Goal: Task Accomplishment & Management: Use online tool/utility

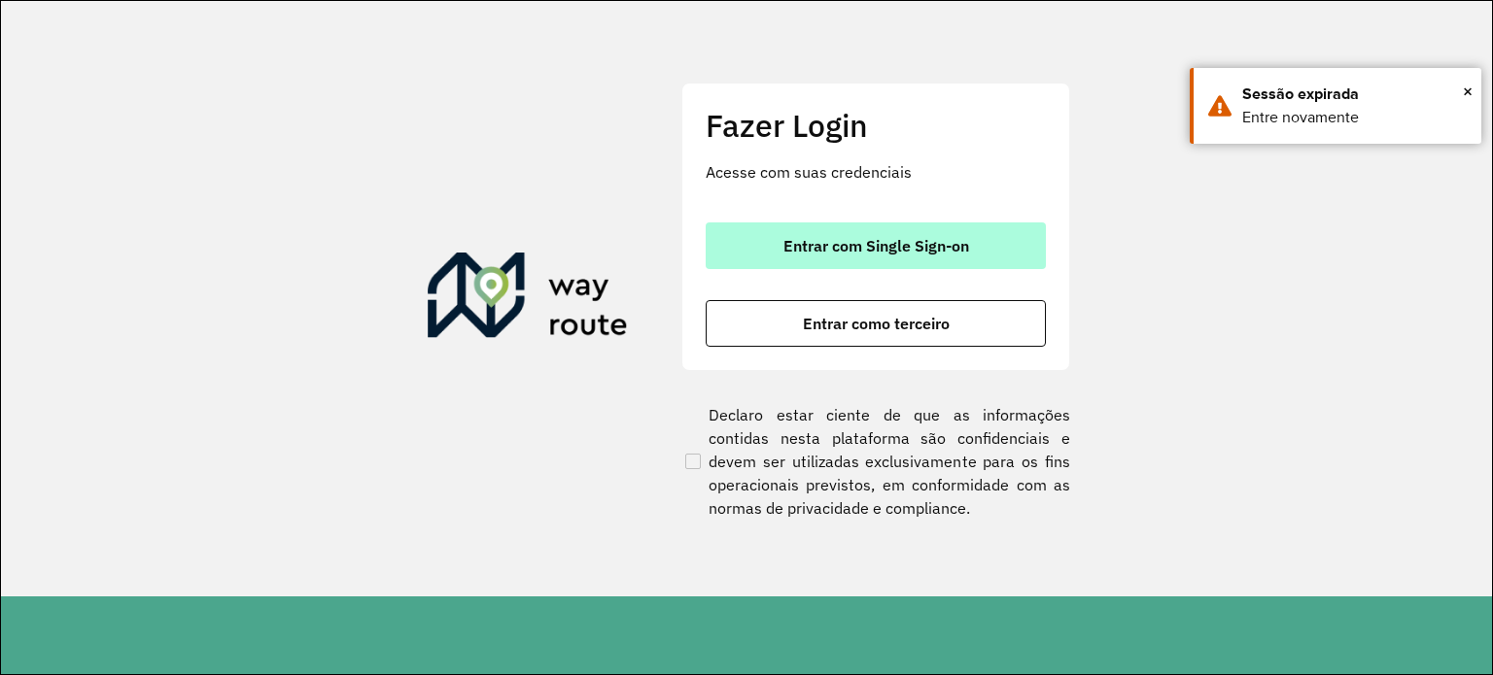
click at [792, 240] on span "Entrar com Single Sign-on" at bounding box center [876, 246] width 186 height 16
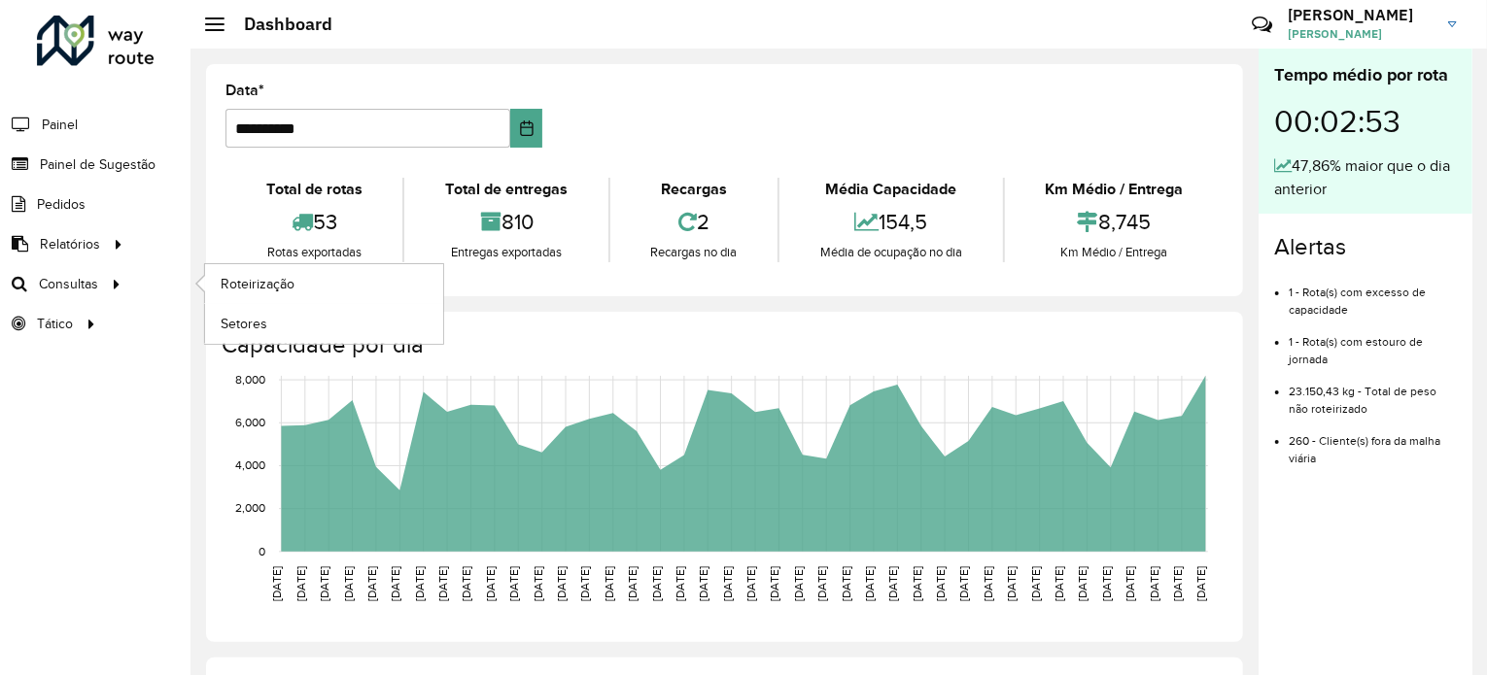
click at [127, 294] on li "Consultas Roteirização Setores" at bounding box center [95, 284] width 190 height 40
click at [242, 286] on span "Roteirização" at bounding box center [260, 284] width 79 height 20
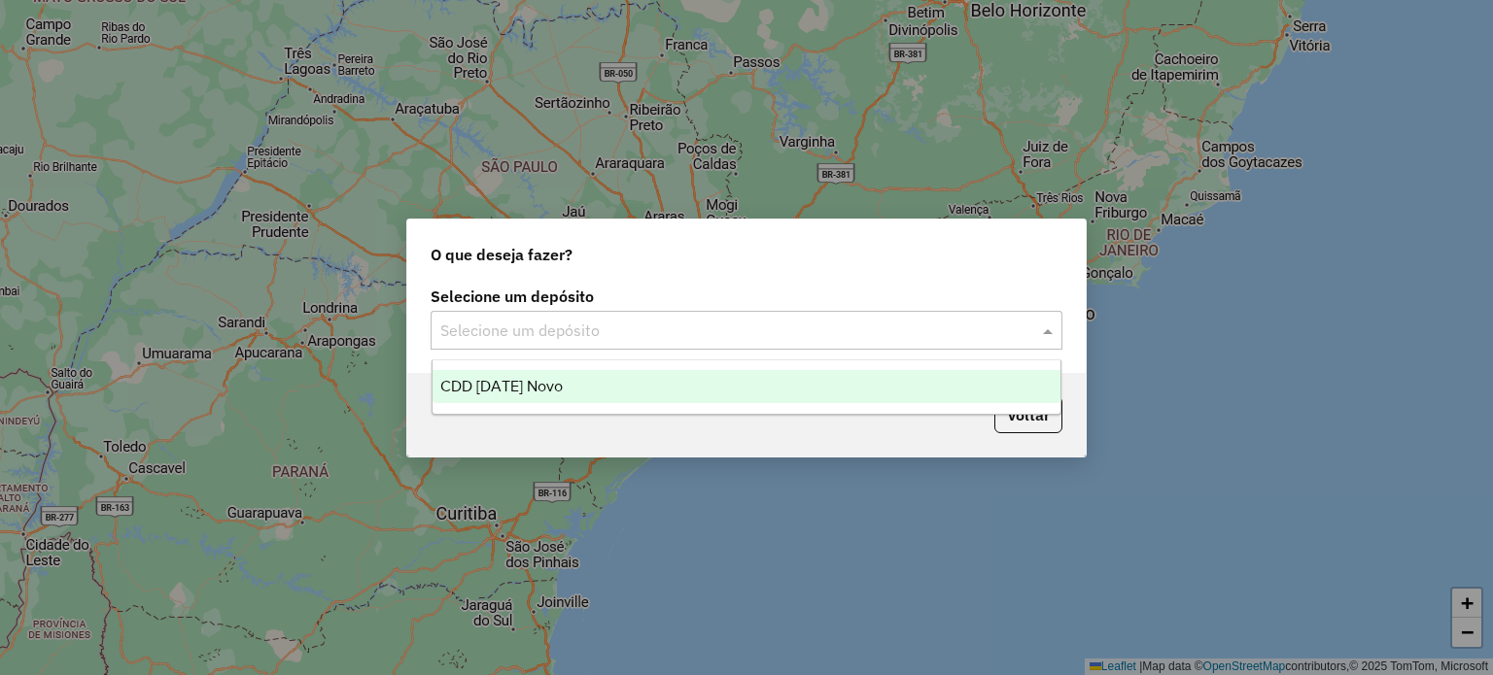
click at [669, 334] on input "text" at bounding box center [726, 331] width 573 height 23
click at [569, 391] on div "CDD [DATE] Novo" at bounding box center [746, 386] width 629 height 33
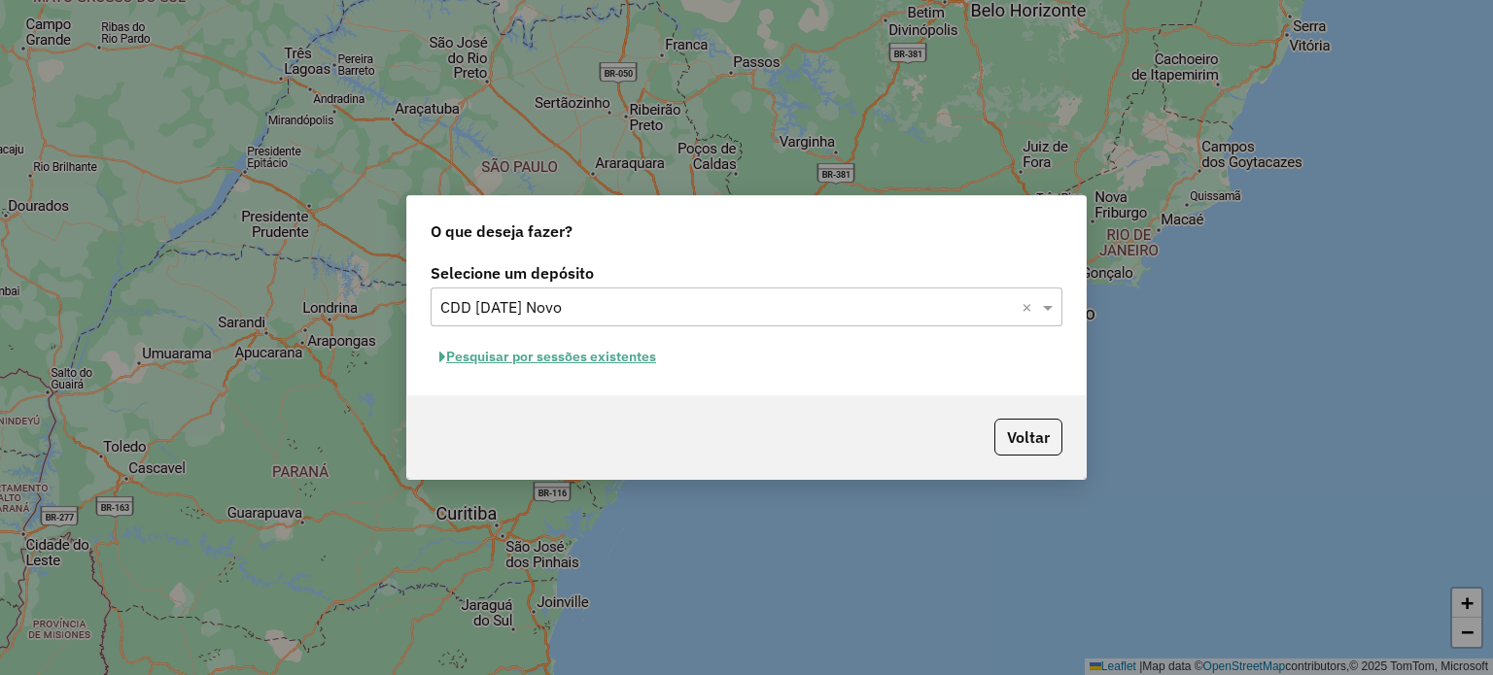
click at [560, 353] on button "Pesquisar por sessões existentes" at bounding box center [548, 357] width 234 height 30
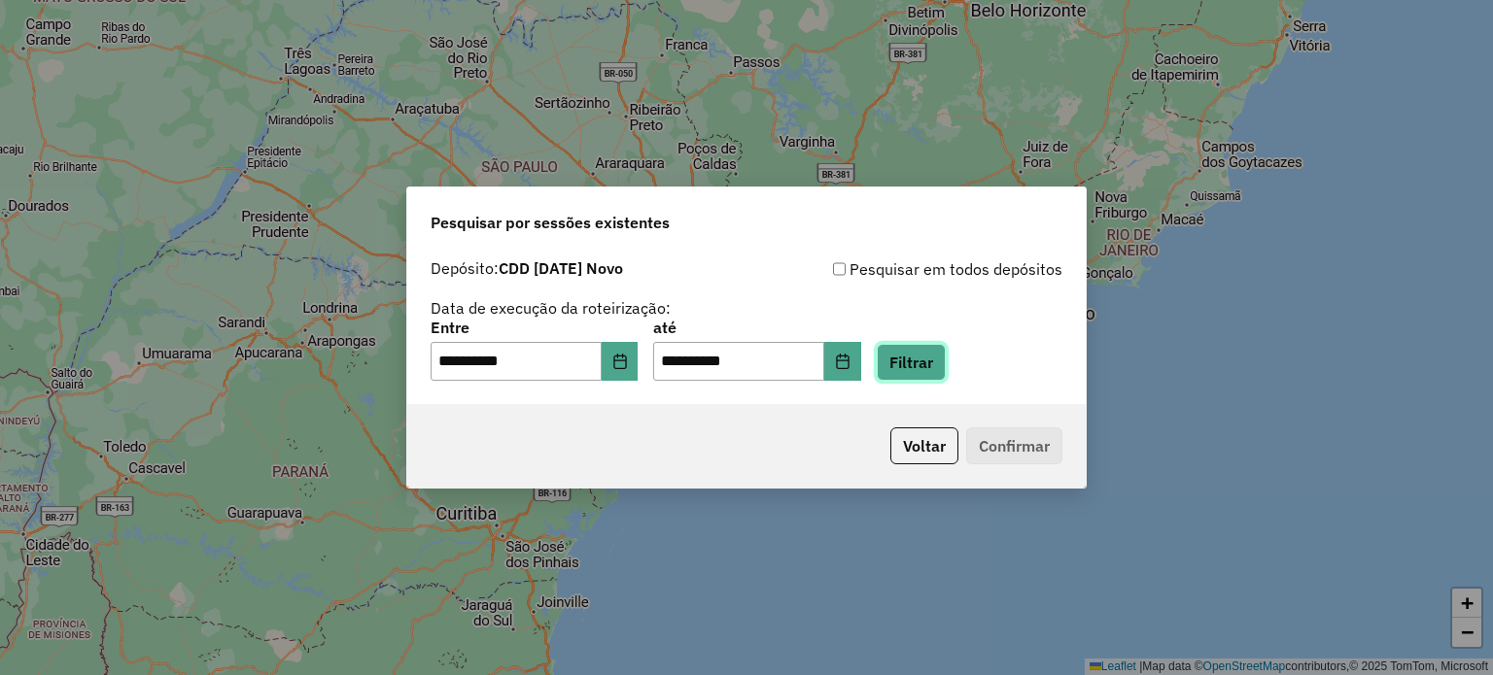
click at [933, 372] on button "Filtrar" at bounding box center [911, 362] width 69 height 37
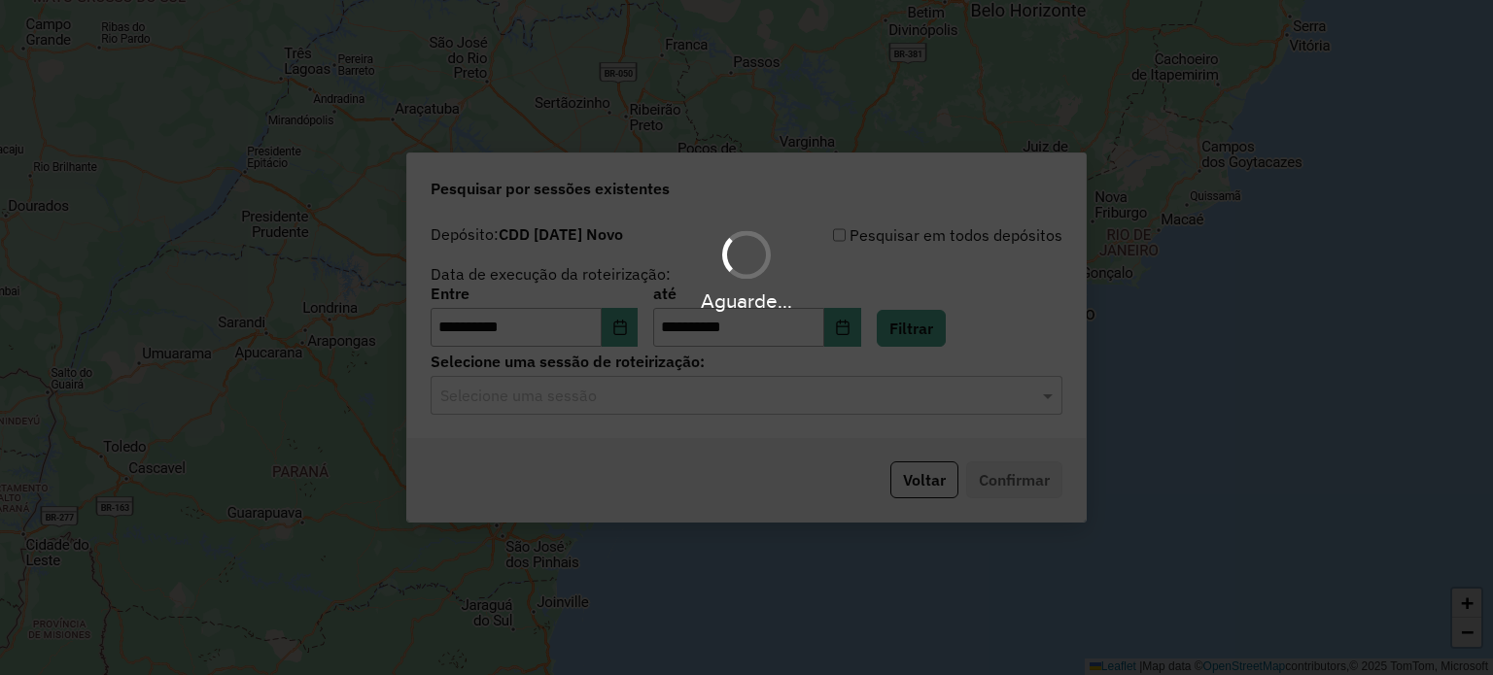
click at [561, 397] on input "text" at bounding box center [726, 396] width 573 height 23
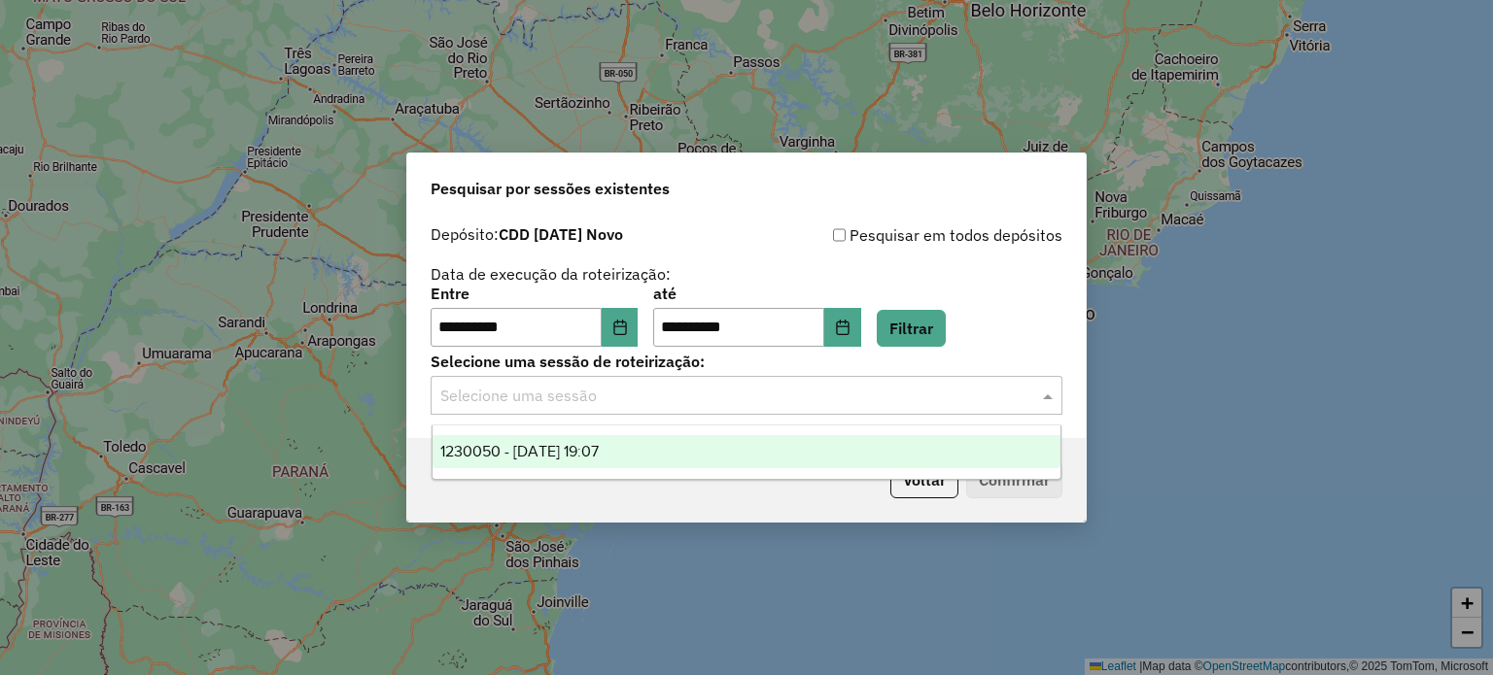
click at [554, 458] on span "1230050 - 15/08/2025 19:07" at bounding box center [519, 451] width 158 height 17
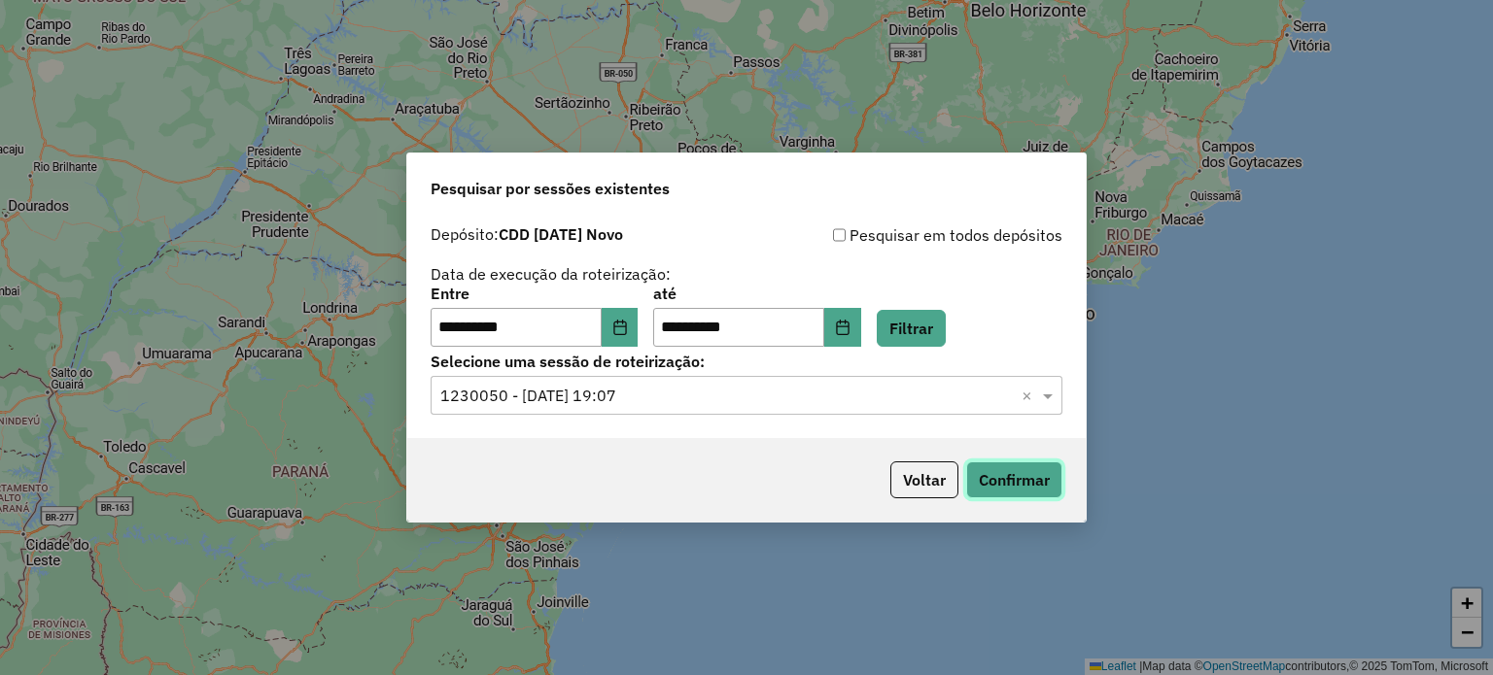
click at [1042, 484] on button "Confirmar" at bounding box center [1014, 480] width 96 height 37
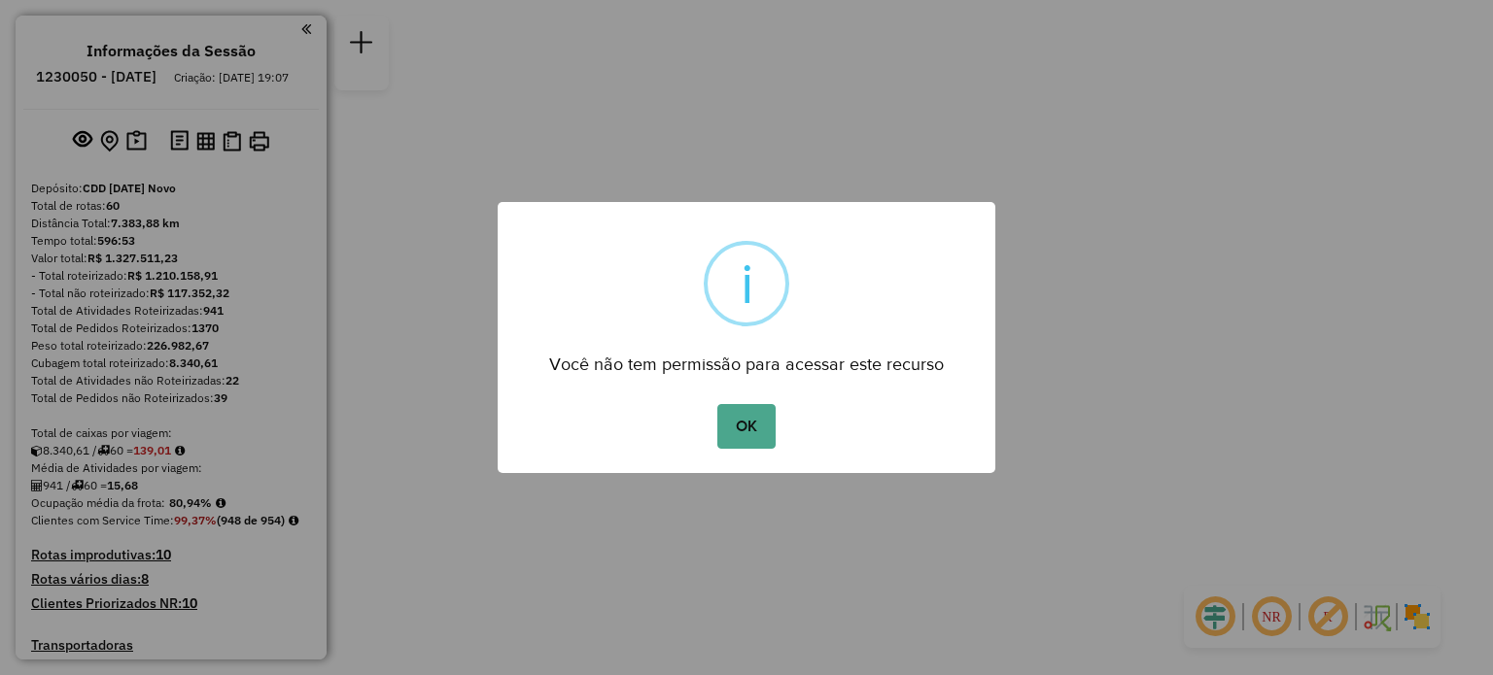
drag, startPoint x: 755, startPoint y: 424, endPoint x: 770, endPoint y: 438, distance: 20.6
click at [755, 425] on button "OK" at bounding box center [745, 426] width 57 height 45
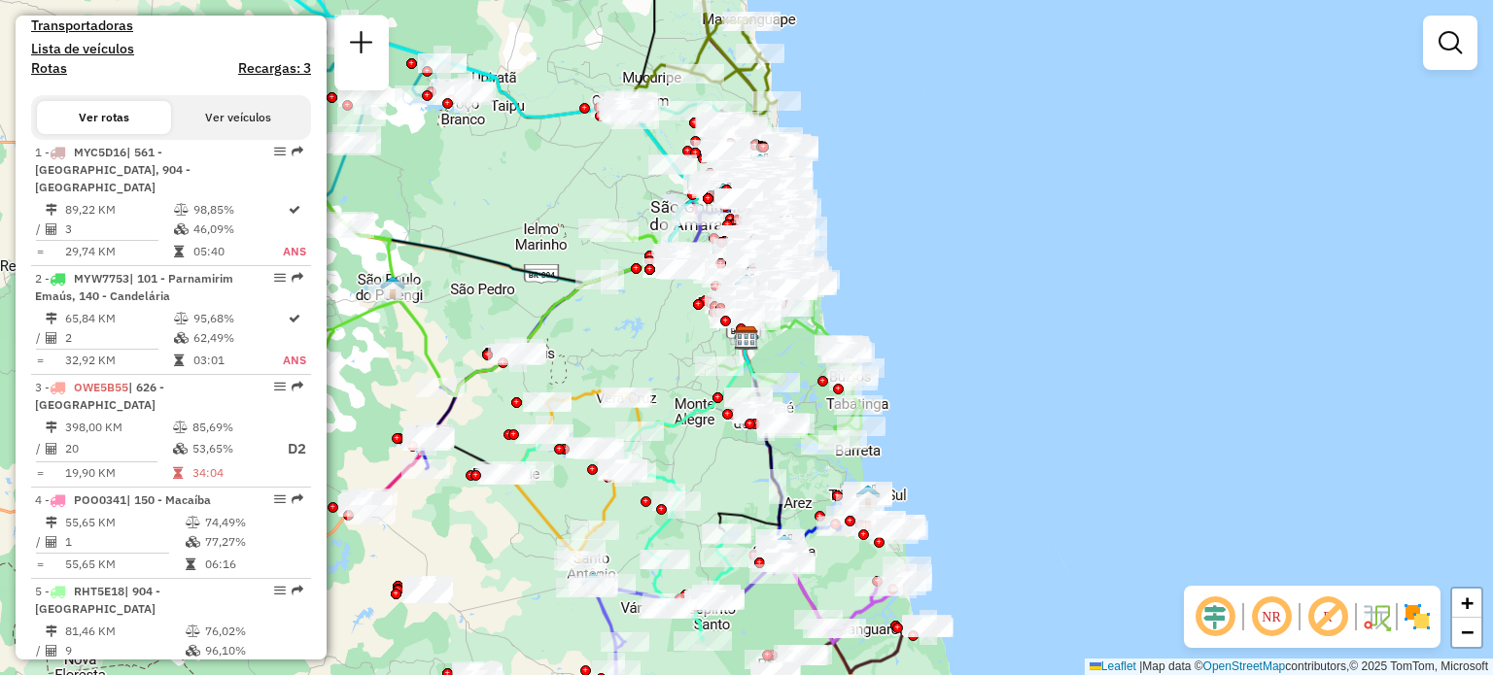
scroll to position [875, 0]
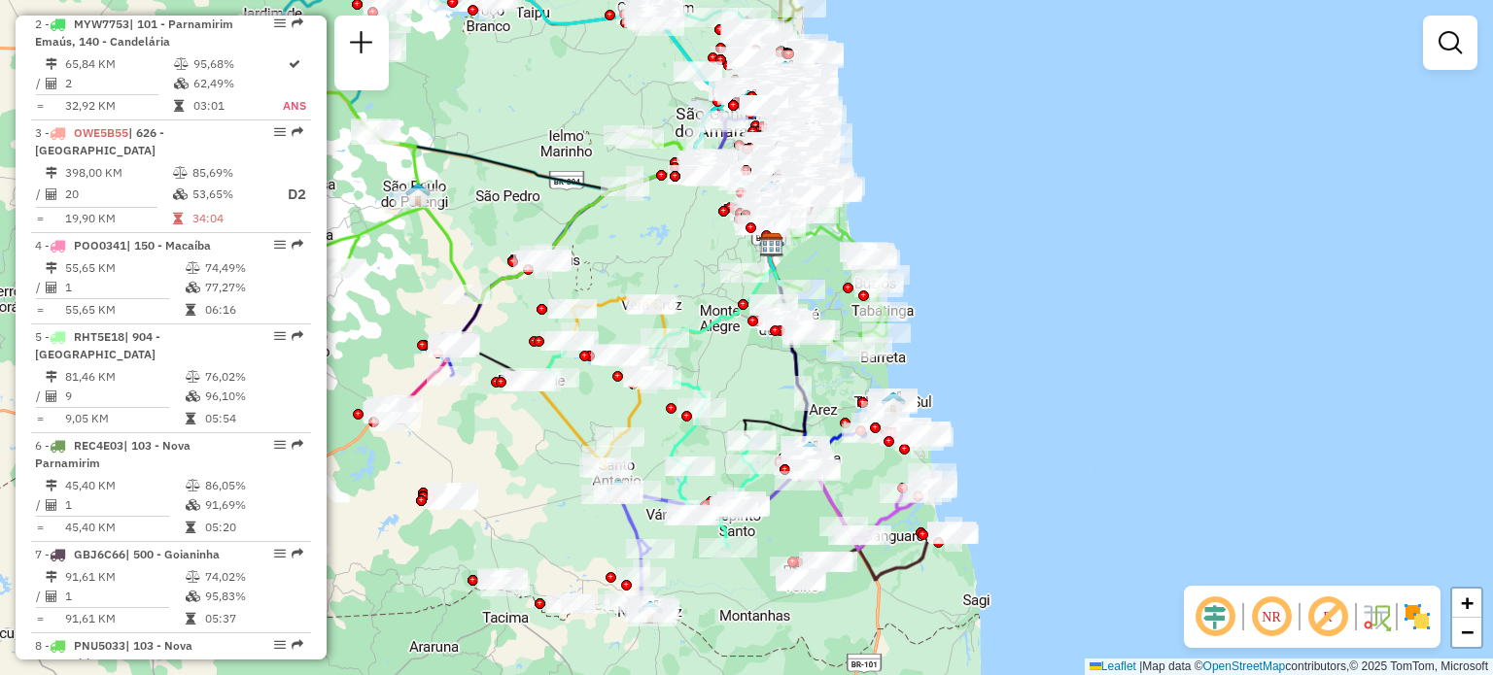
drag, startPoint x: 661, startPoint y: 326, endPoint x: 692, endPoint y: 224, distance: 106.7
click at [699, 213] on div "Janela de atendimento Grade de atendimento Capacidade Transportadoras Veículos …" at bounding box center [746, 337] width 1493 height 675
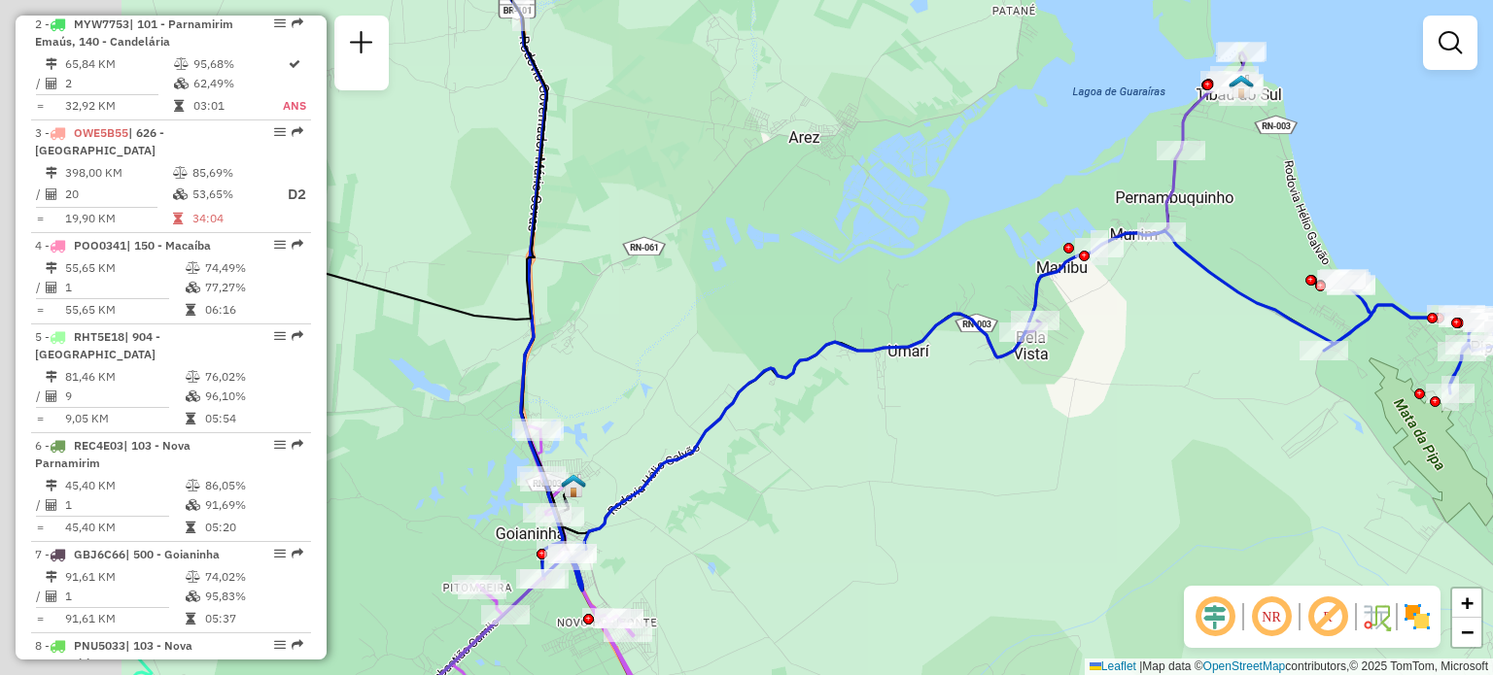
drag, startPoint x: 999, startPoint y: 388, endPoint x: 1152, endPoint y: 423, distance: 156.5
click at [1152, 423] on div "Janela de atendimento Grade de atendimento Capacidade Transportadoras Veículos …" at bounding box center [746, 337] width 1493 height 675
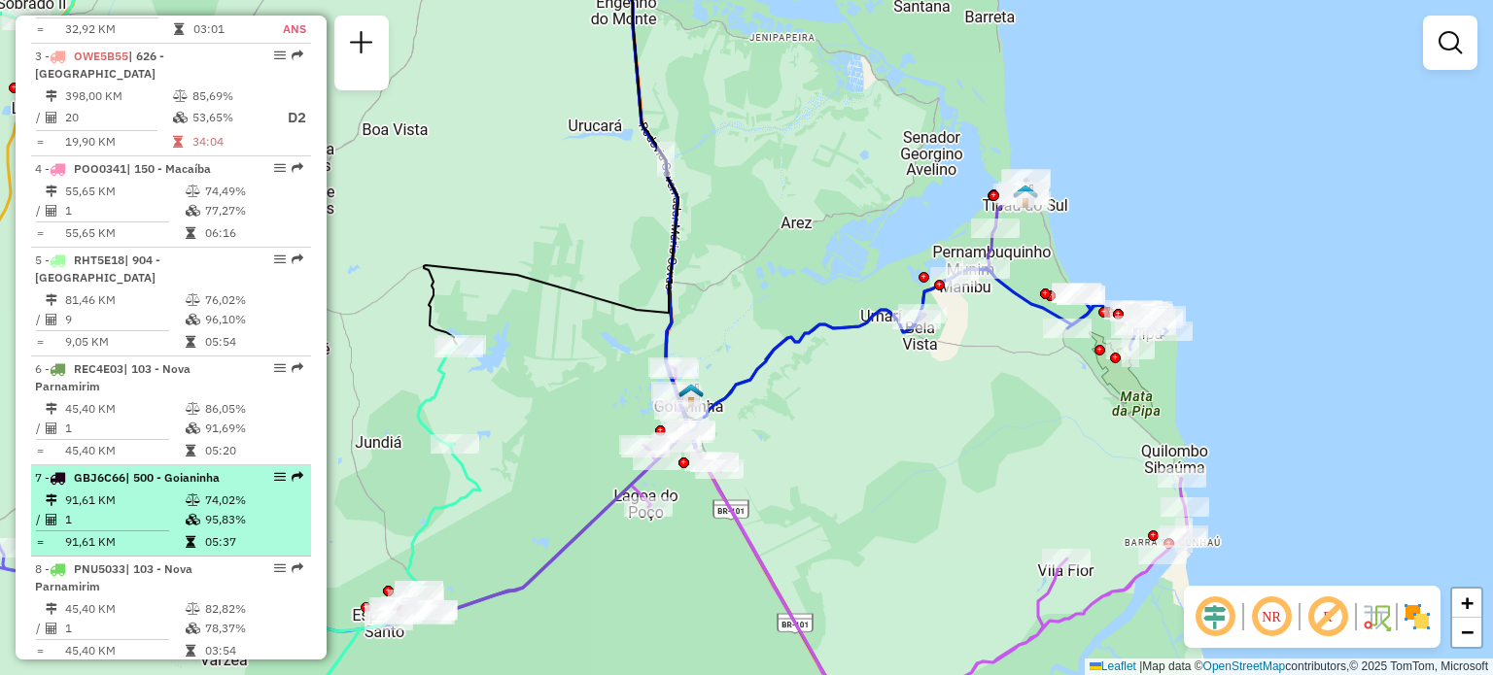
scroll to position [972, 0]
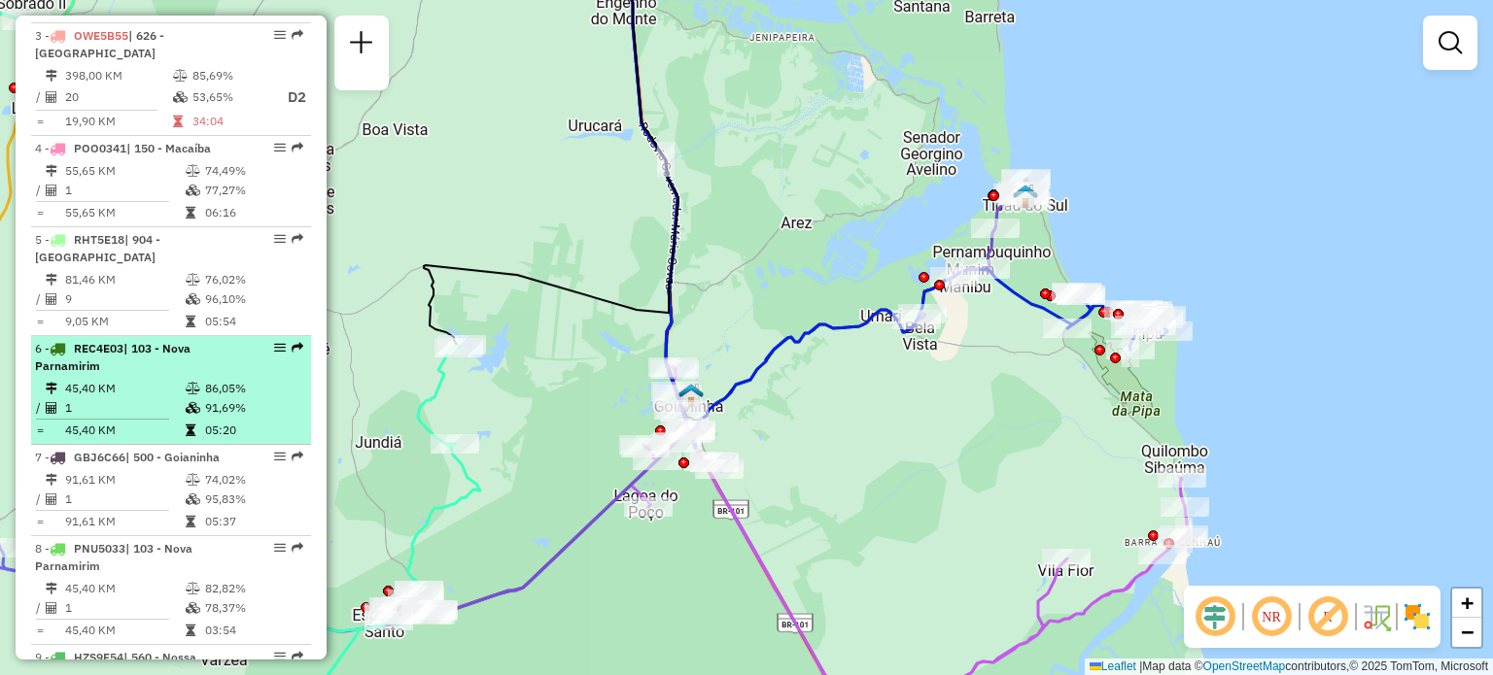
select select "**********"
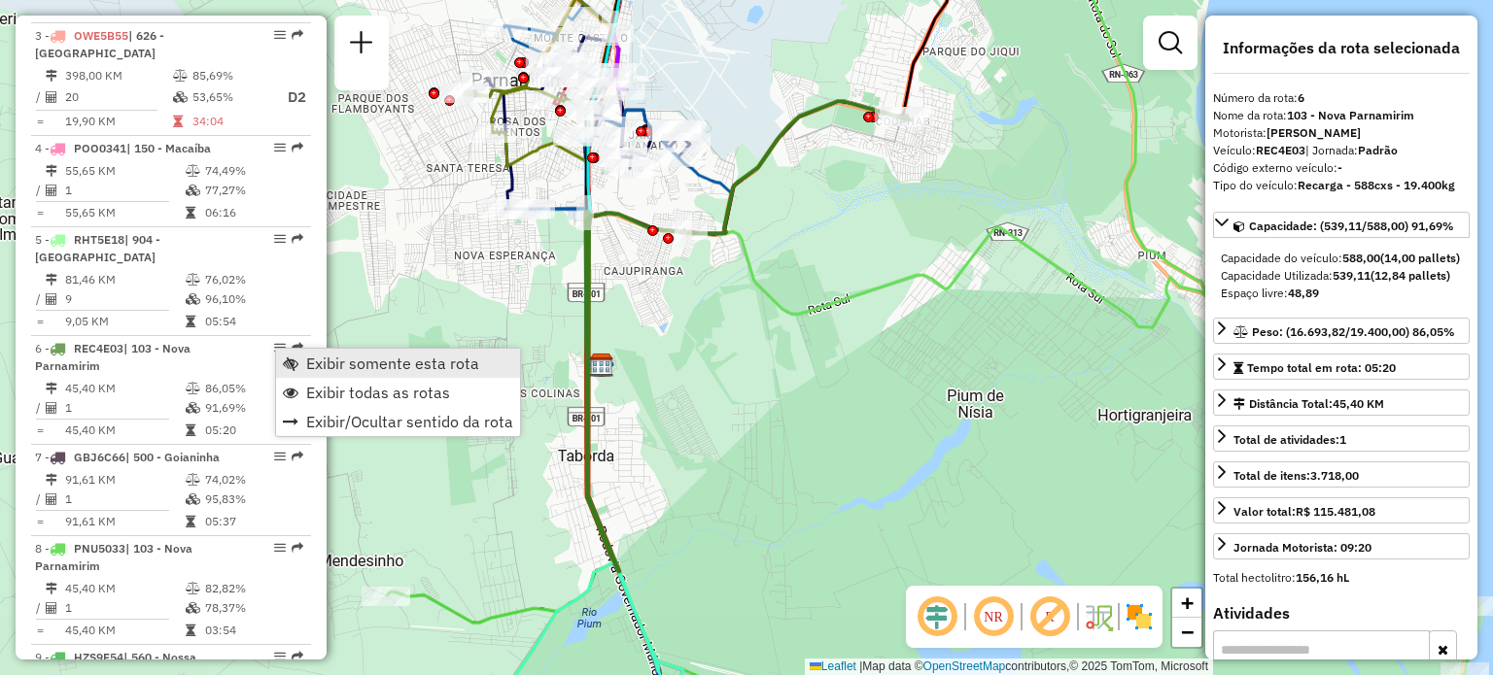
click at [362, 368] on span "Exibir somente esta rota" at bounding box center [392, 364] width 173 height 16
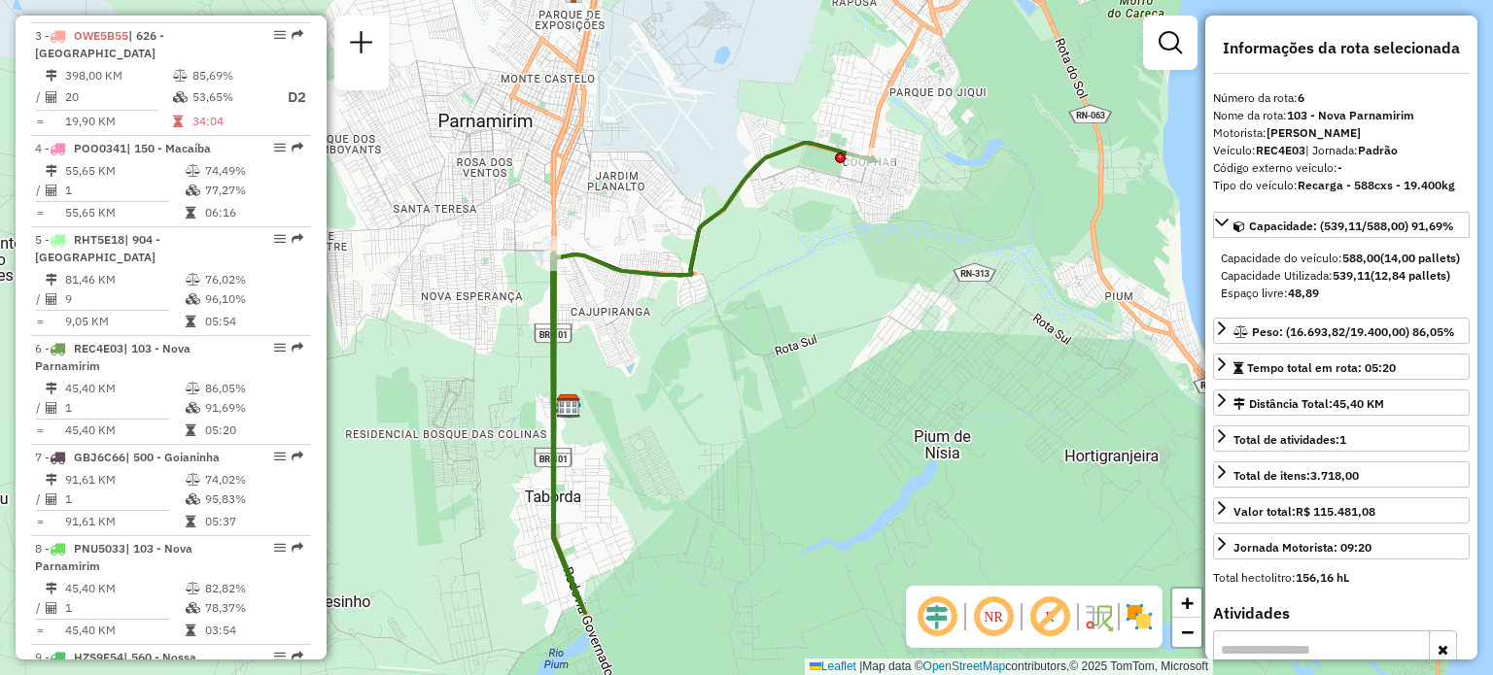
drag, startPoint x: 762, startPoint y: 405, endPoint x: 797, endPoint y: 396, distance: 36.1
click at [797, 396] on div "Janela de atendimento Grade de atendimento Capacidade Transportadoras Veículos …" at bounding box center [746, 337] width 1493 height 675
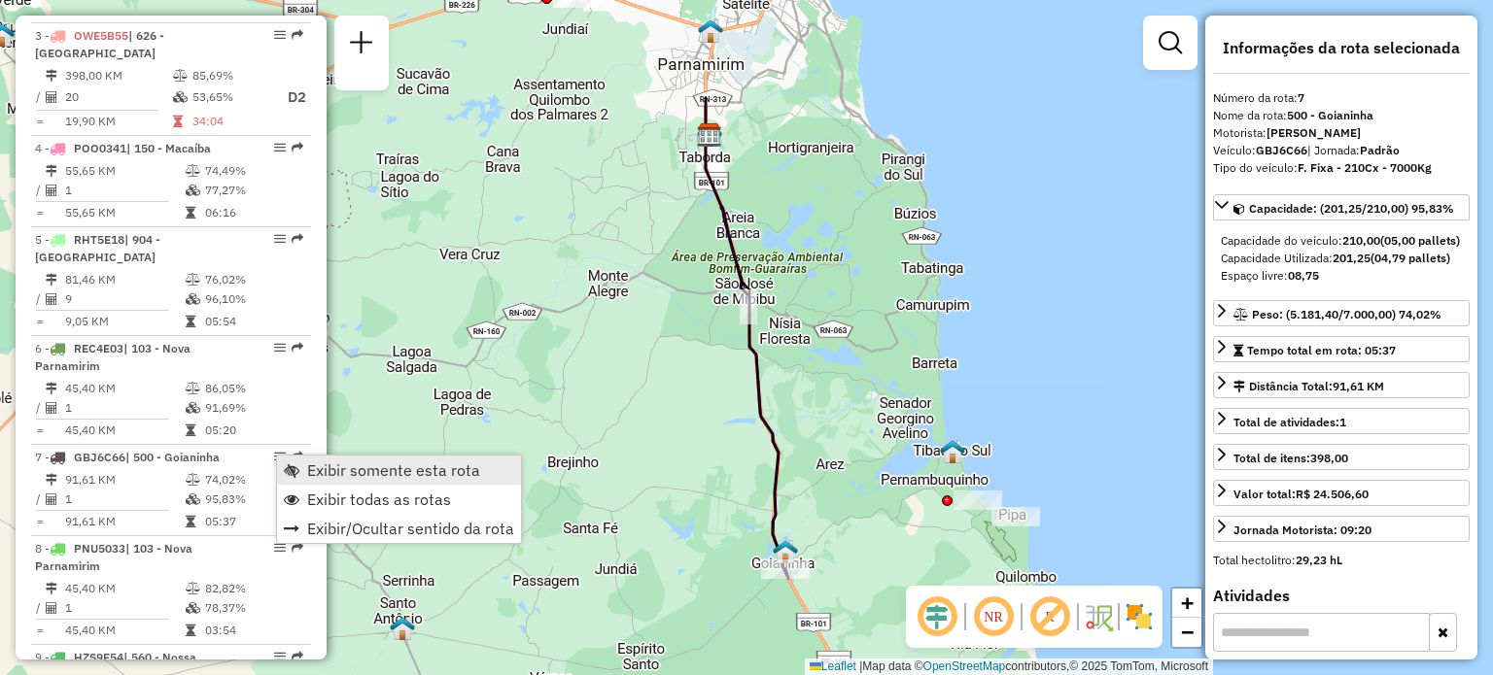
click at [328, 473] on span "Exibir somente esta rota" at bounding box center [393, 471] width 173 height 16
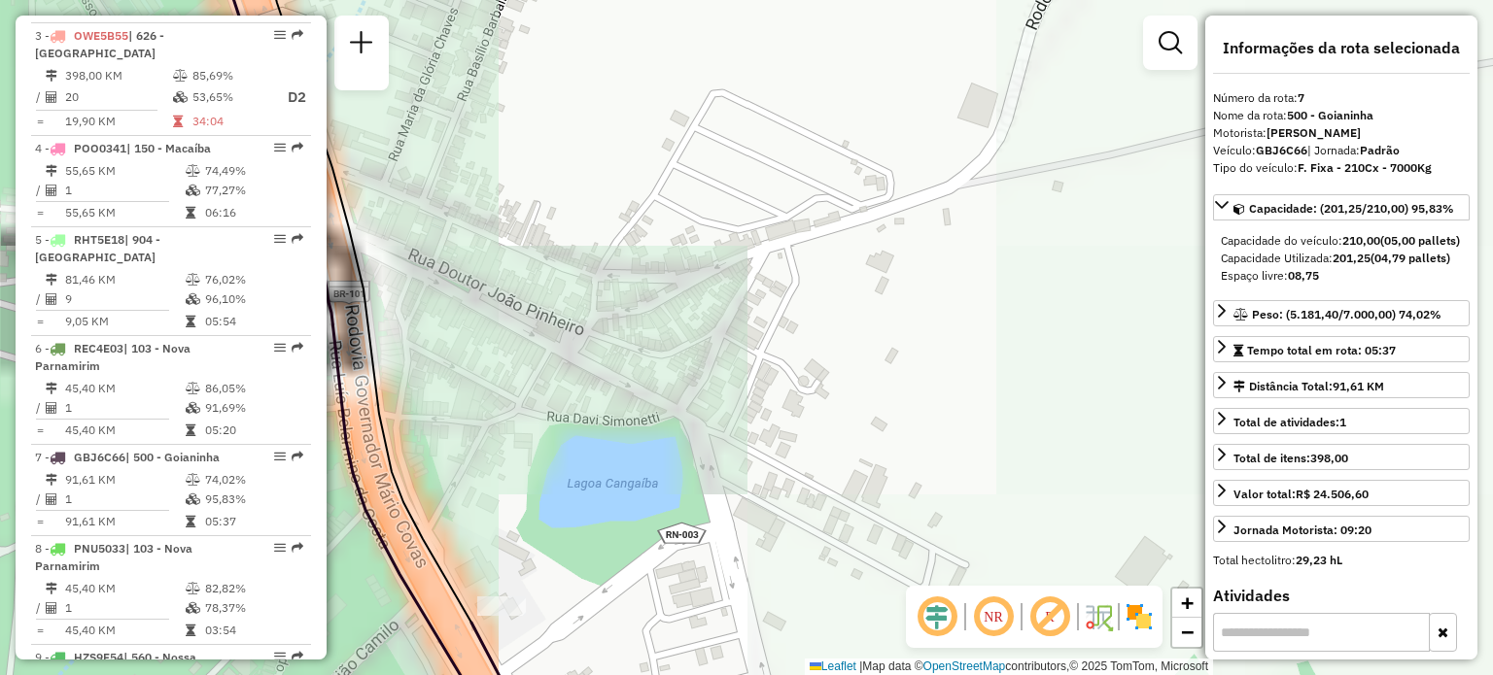
drag, startPoint x: 586, startPoint y: 345, endPoint x: 731, endPoint y: 287, distance: 156.1
click at [731, 287] on div "Janela de atendimento Grade de atendimento Capacidade Transportadoras Veículos …" at bounding box center [746, 337] width 1493 height 675
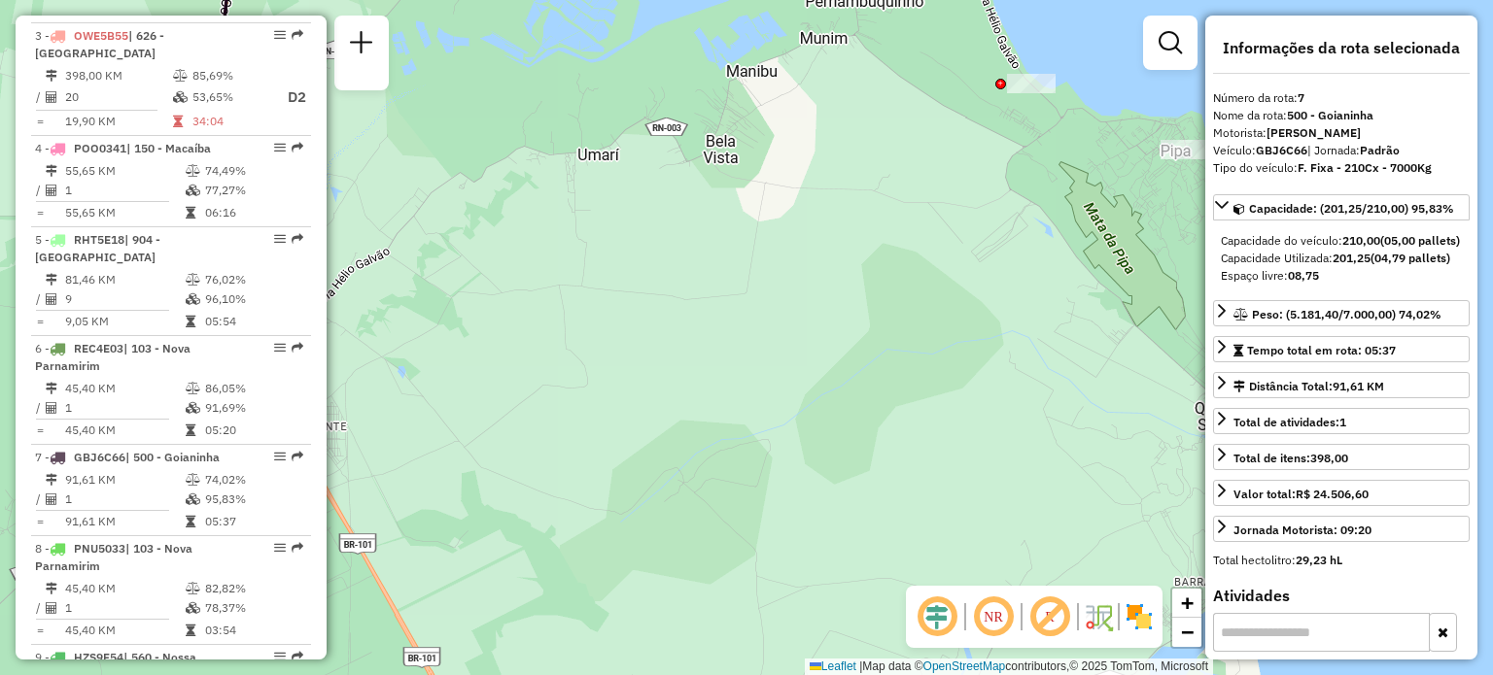
drag, startPoint x: 225, startPoint y: 380, endPoint x: 488, endPoint y: 467, distance: 276.6
click at [500, 481] on div "Janela de atendimento Grade de atendimento Capacidade Transportadoras Veículos …" at bounding box center [746, 337] width 1493 height 675
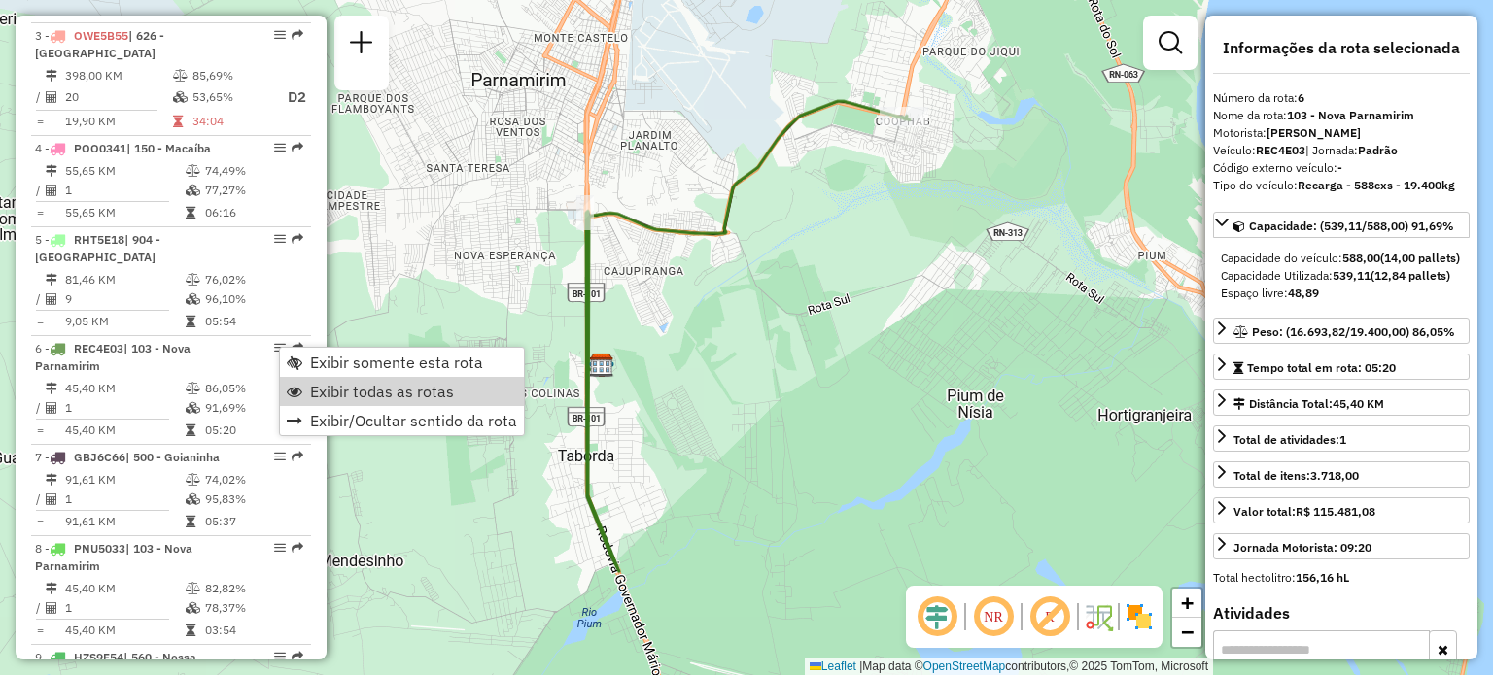
click at [358, 387] on span "Exibir todas as rotas" at bounding box center [382, 392] width 144 height 16
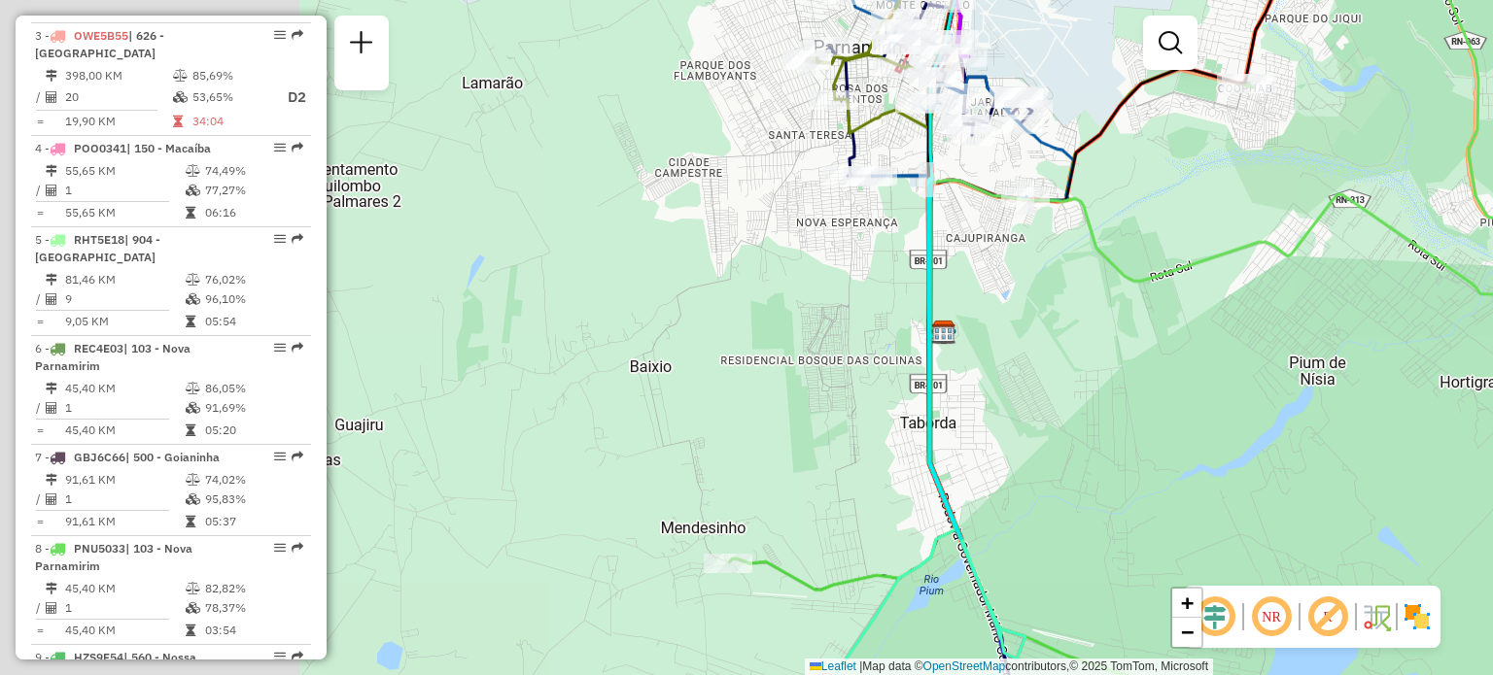
drag, startPoint x: 494, startPoint y: 496, endPoint x: 883, endPoint y: 463, distance: 391.1
click at [883, 463] on div "Janela de atendimento Grade de atendimento Capacidade Transportadoras Veículos …" at bounding box center [746, 337] width 1493 height 675
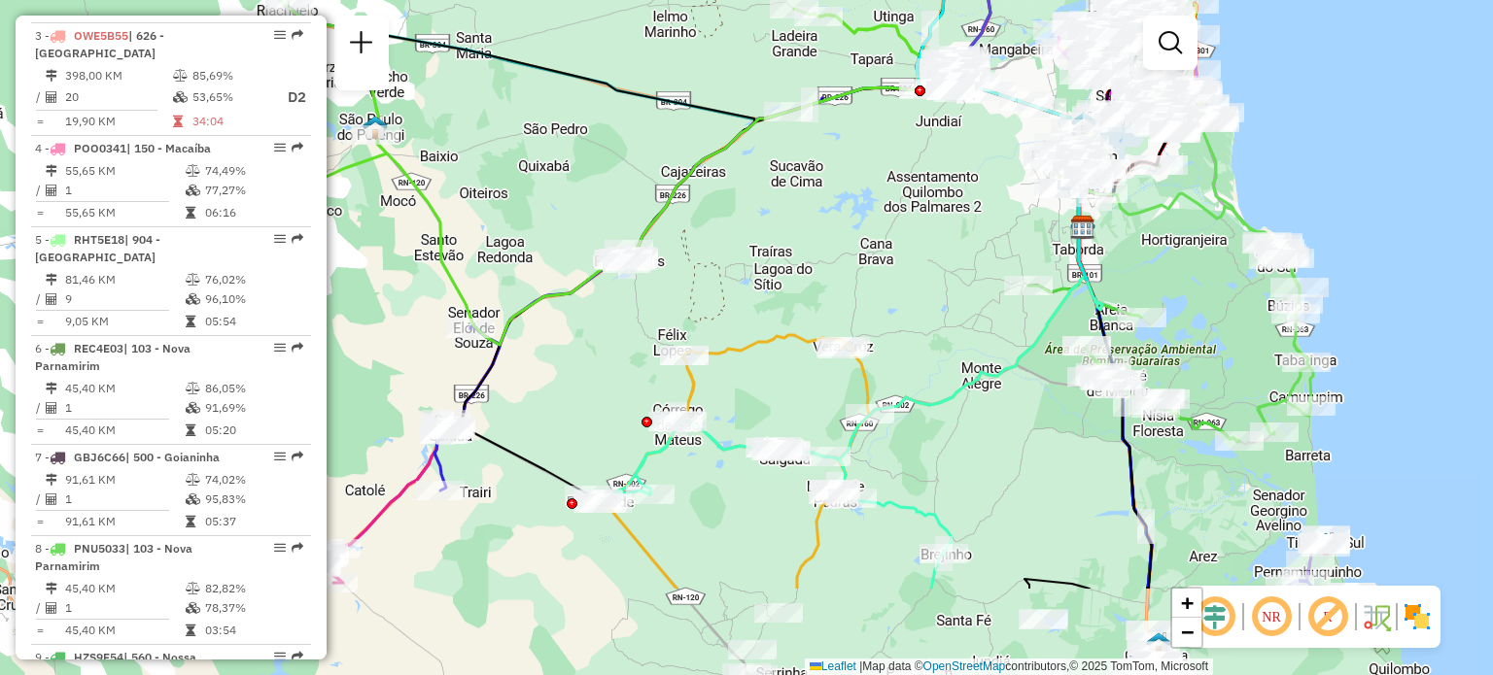
drag, startPoint x: 645, startPoint y: 386, endPoint x: 879, endPoint y: 248, distance: 271.0
click at [893, 232] on div "Janela de atendimento Grade de atendimento Capacidade Transportadoras Veículos …" at bounding box center [746, 337] width 1493 height 675
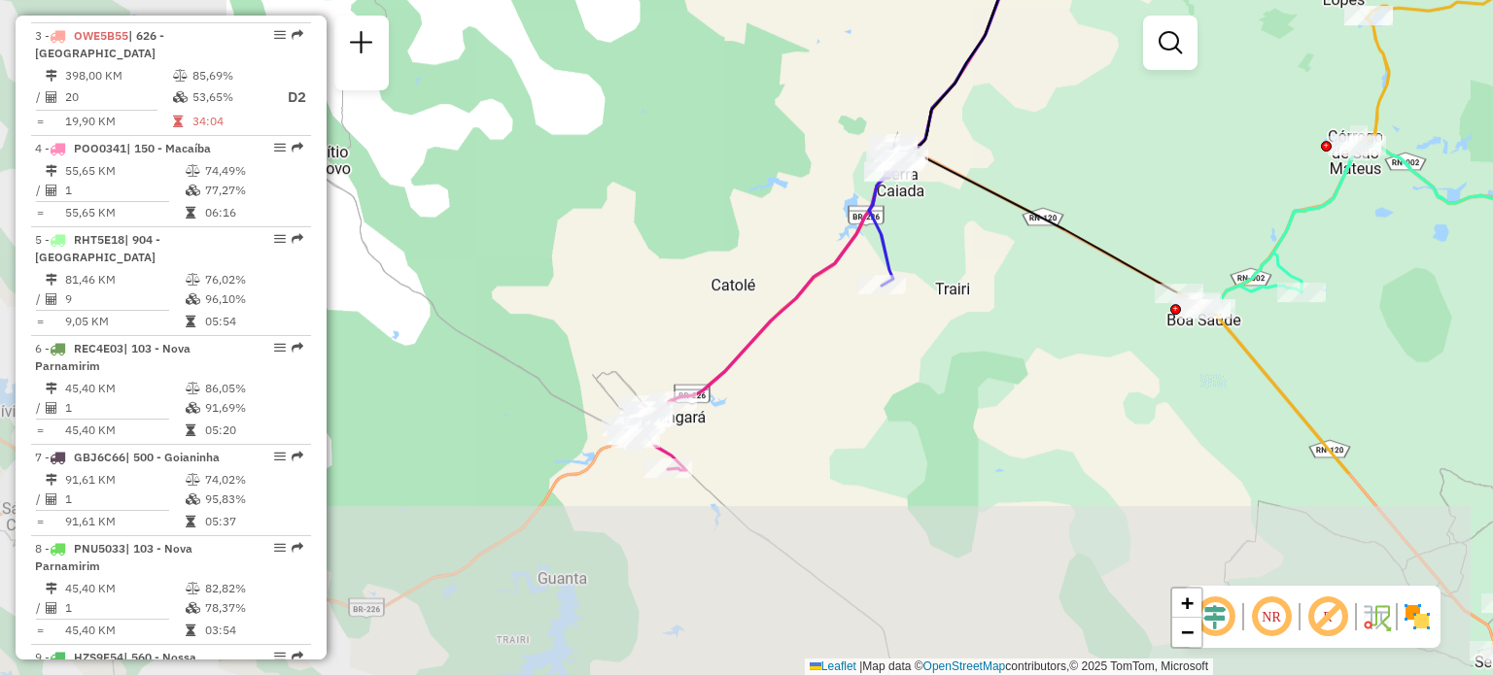
drag, startPoint x: 527, startPoint y: 436, endPoint x: 897, endPoint y: 314, distance: 390.0
click at [1042, 170] on div "Janela de atendimento Grade de atendimento Capacidade Transportadoras Veículos …" at bounding box center [746, 337] width 1493 height 675
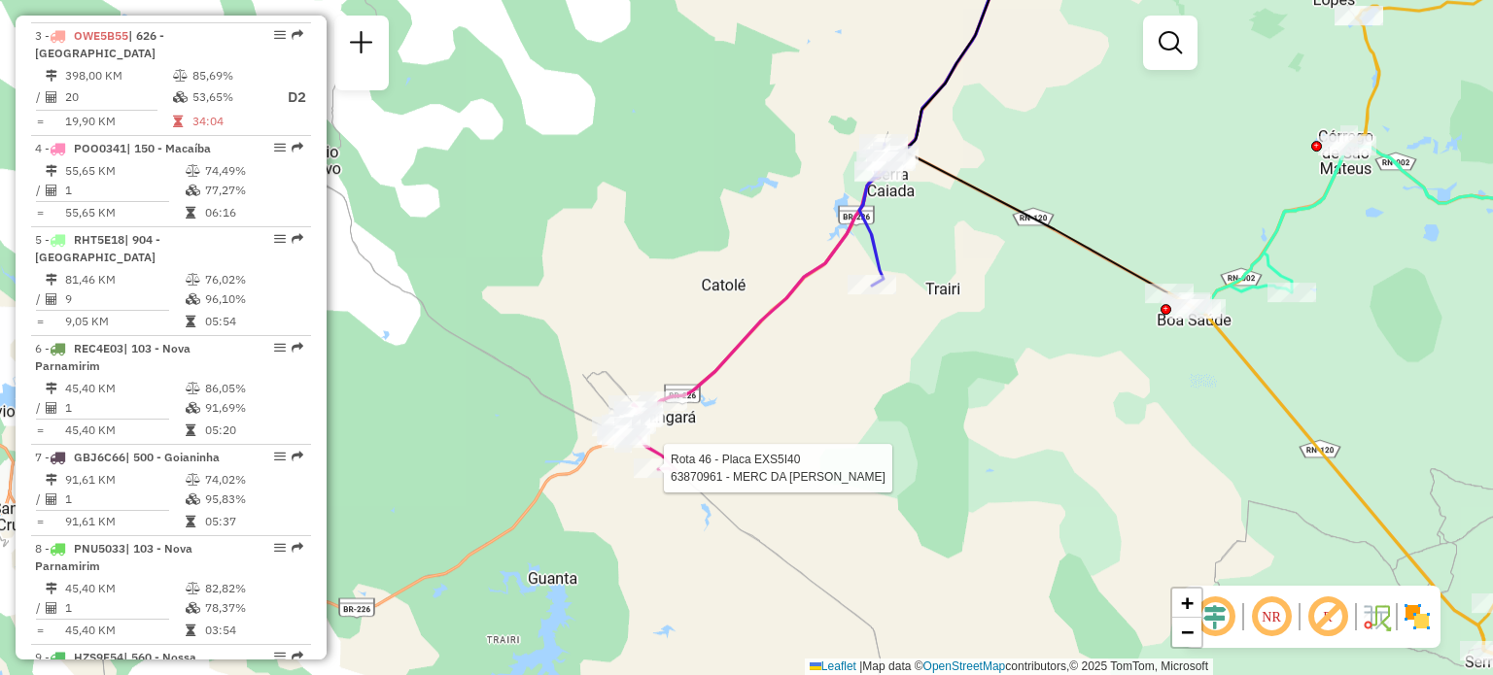
select select "**********"
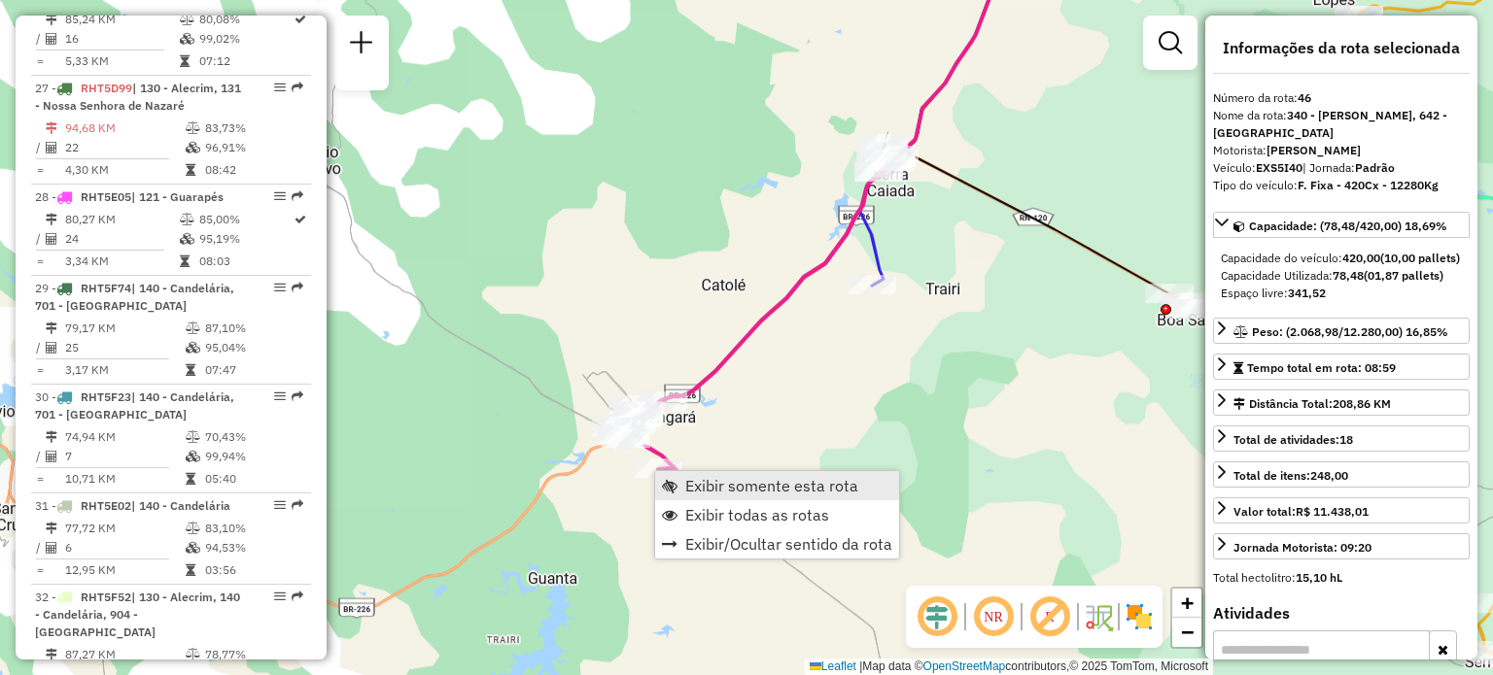
scroll to position [5795, 0]
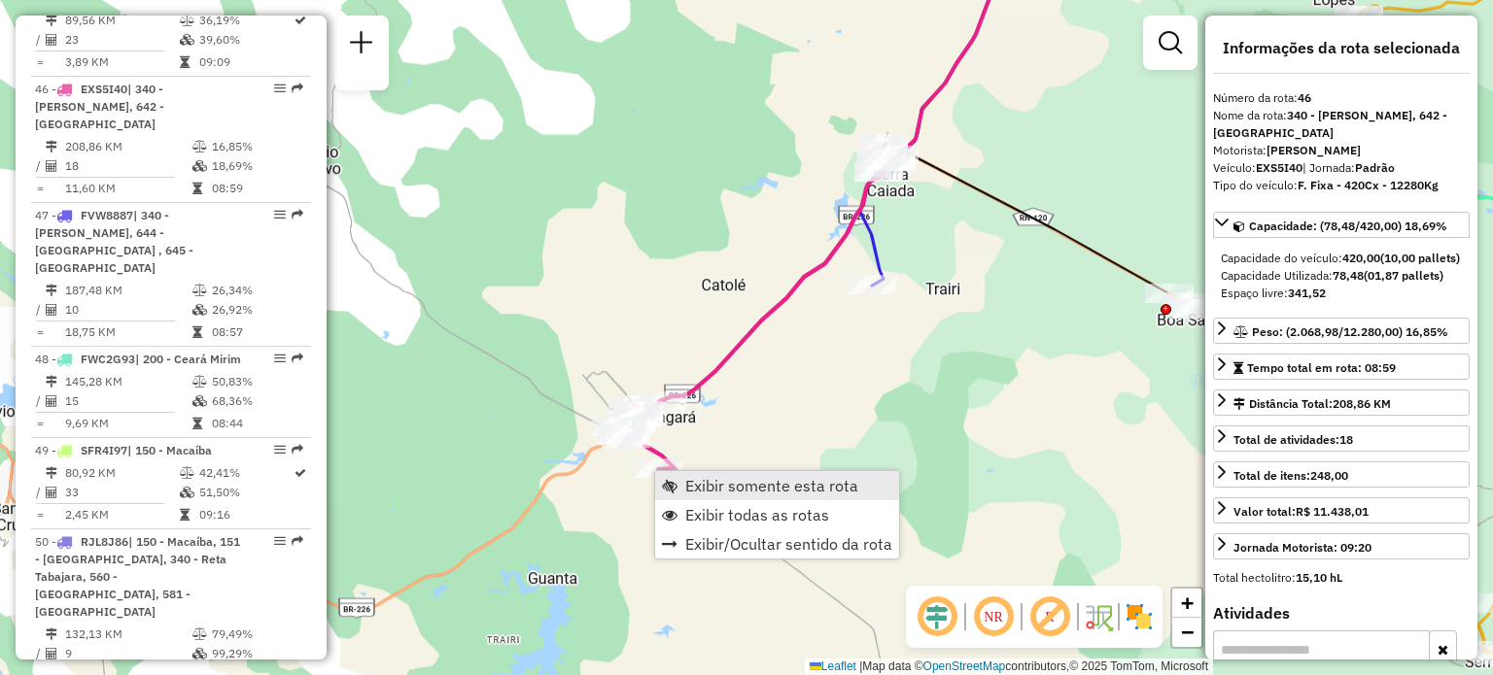
click at [741, 481] on span "Exibir somente esta rota" at bounding box center [771, 486] width 173 height 16
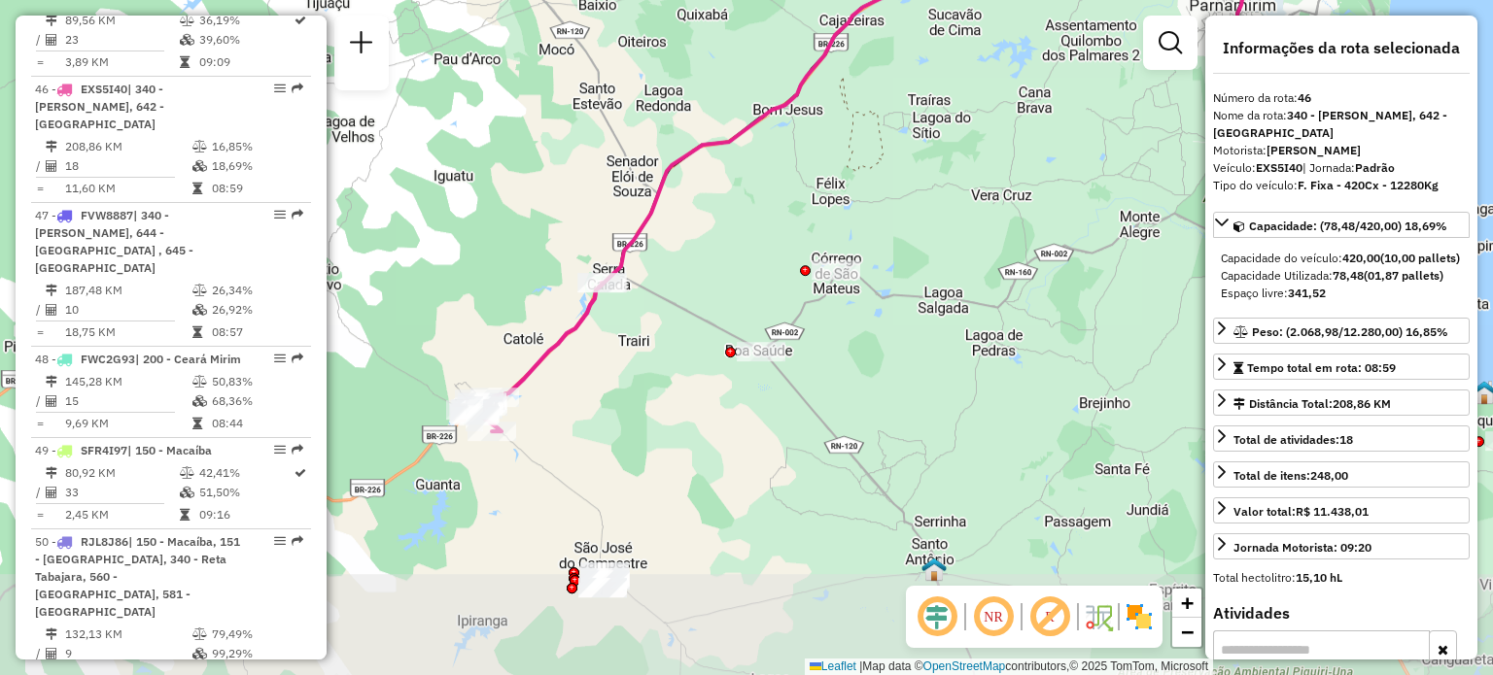
drag, startPoint x: 582, startPoint y: 528, endPoint x: 682, endPoint y: 392, distance: 168.9
click at [680, 395] on div "Janela de atendimento Grade de atendimento Capacidade Transportadoras Veículos …" at bounding box center [746, 337] width 1493 height 675
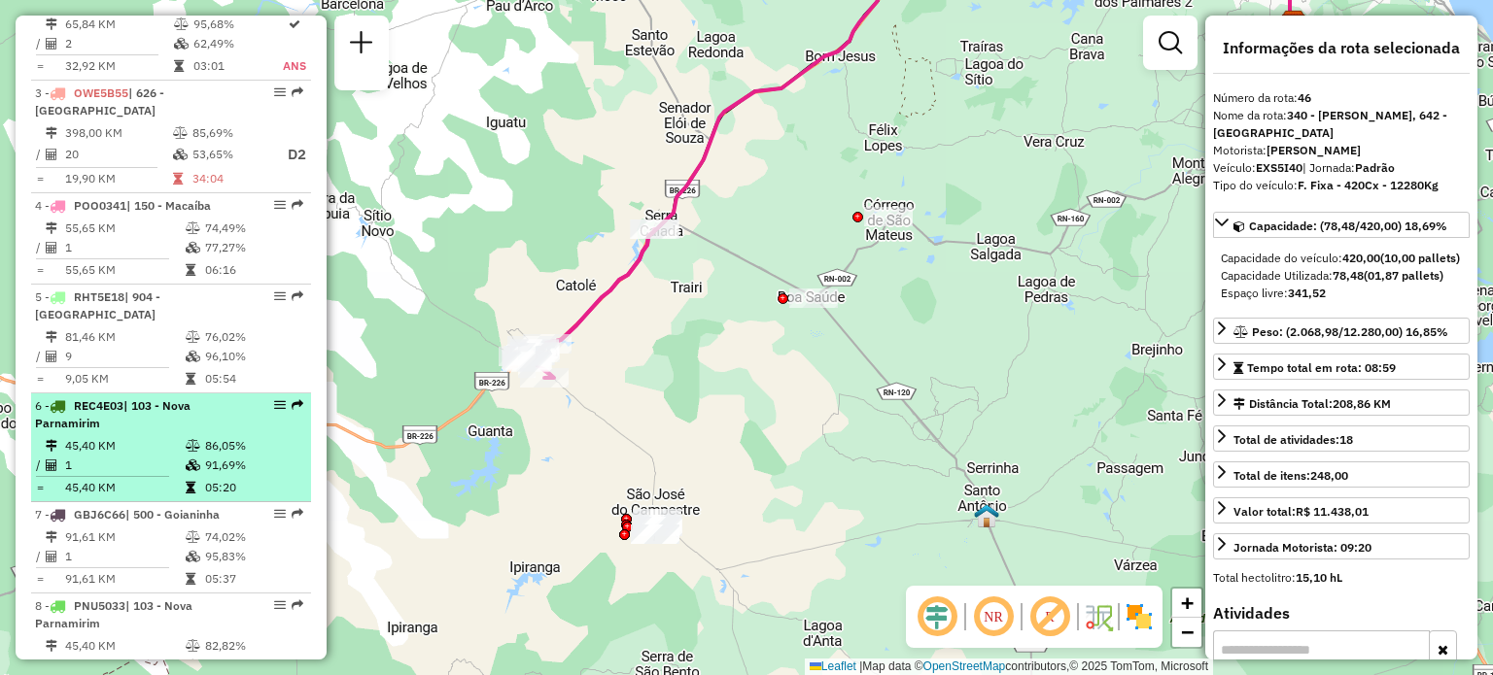
scroll to position [936, 0]
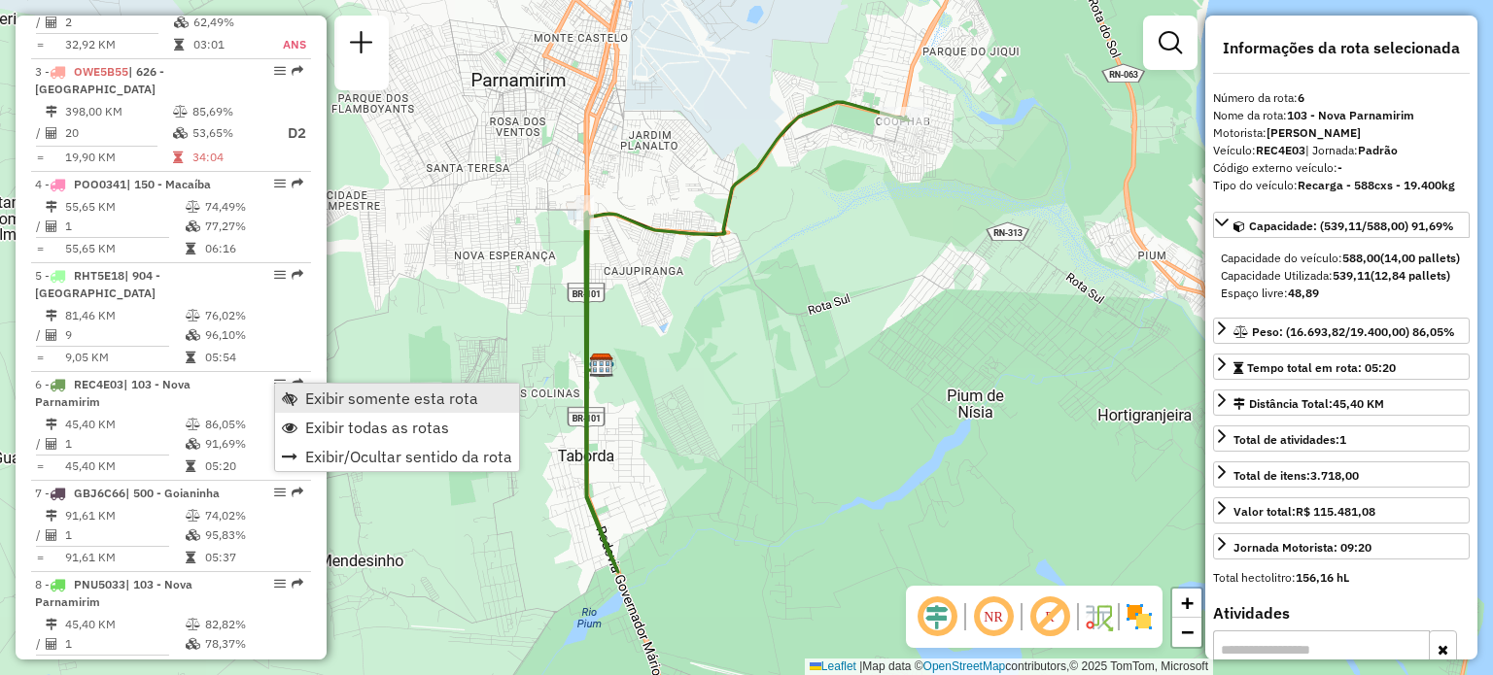
click at [327, 402] on span "Exibir somente esta rota" at bounding box center [391, 399] width 173 height 16
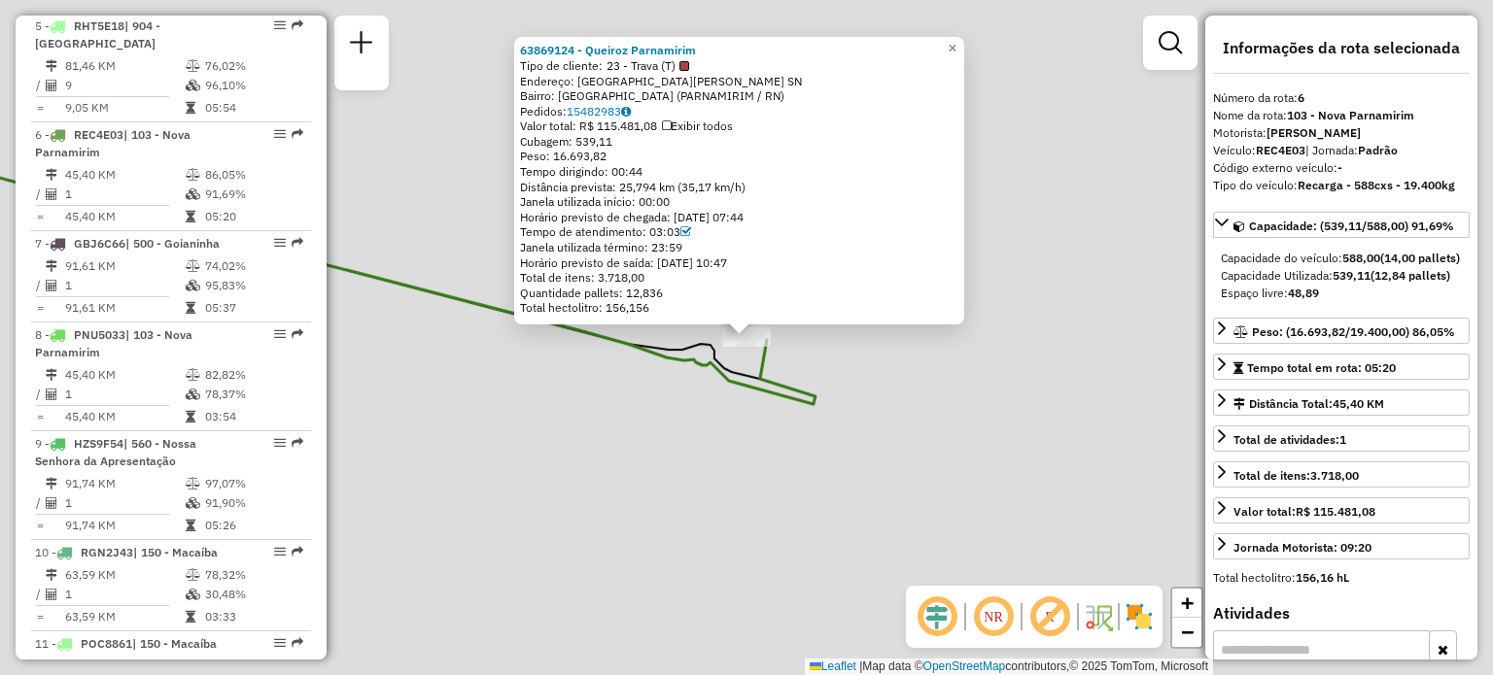
scroll to position [1291, 0]
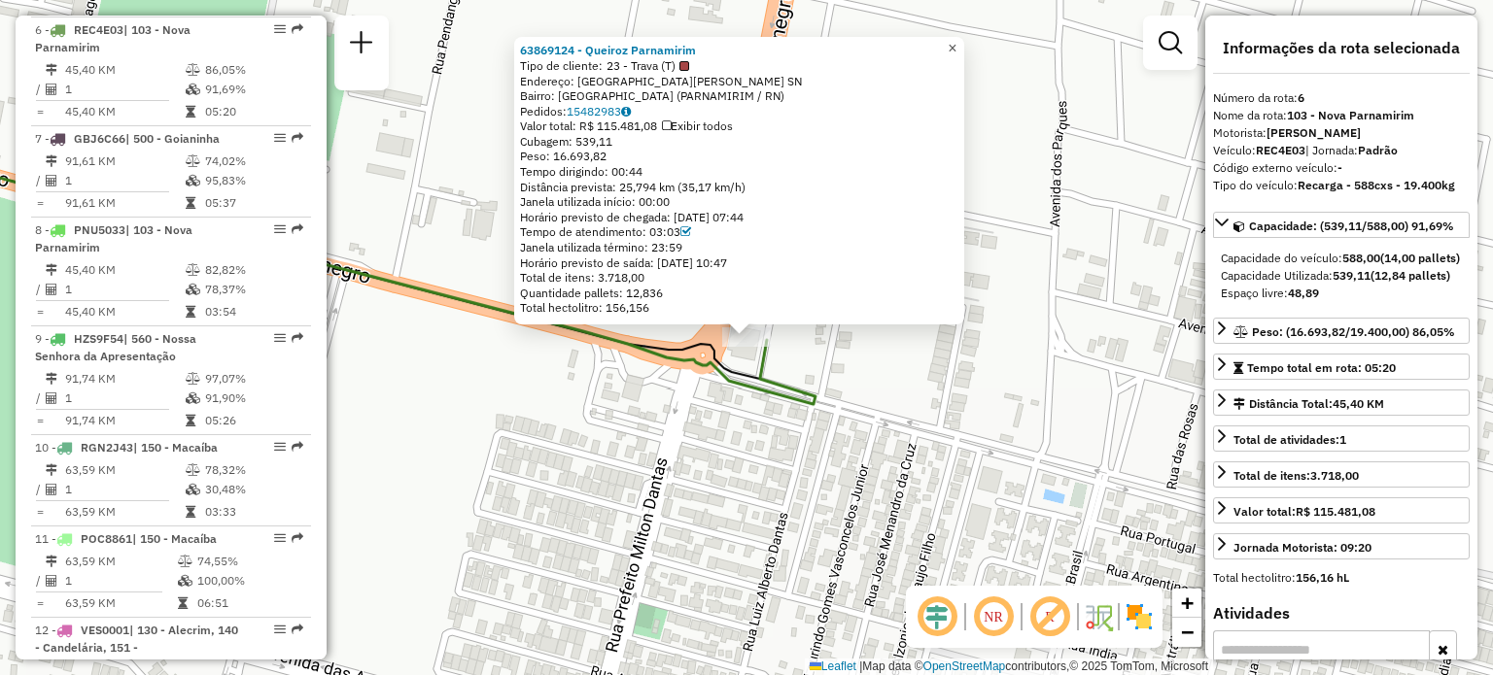
click at [956, 40] on span "×" at bounding box center [951, 48] width 9 height 17
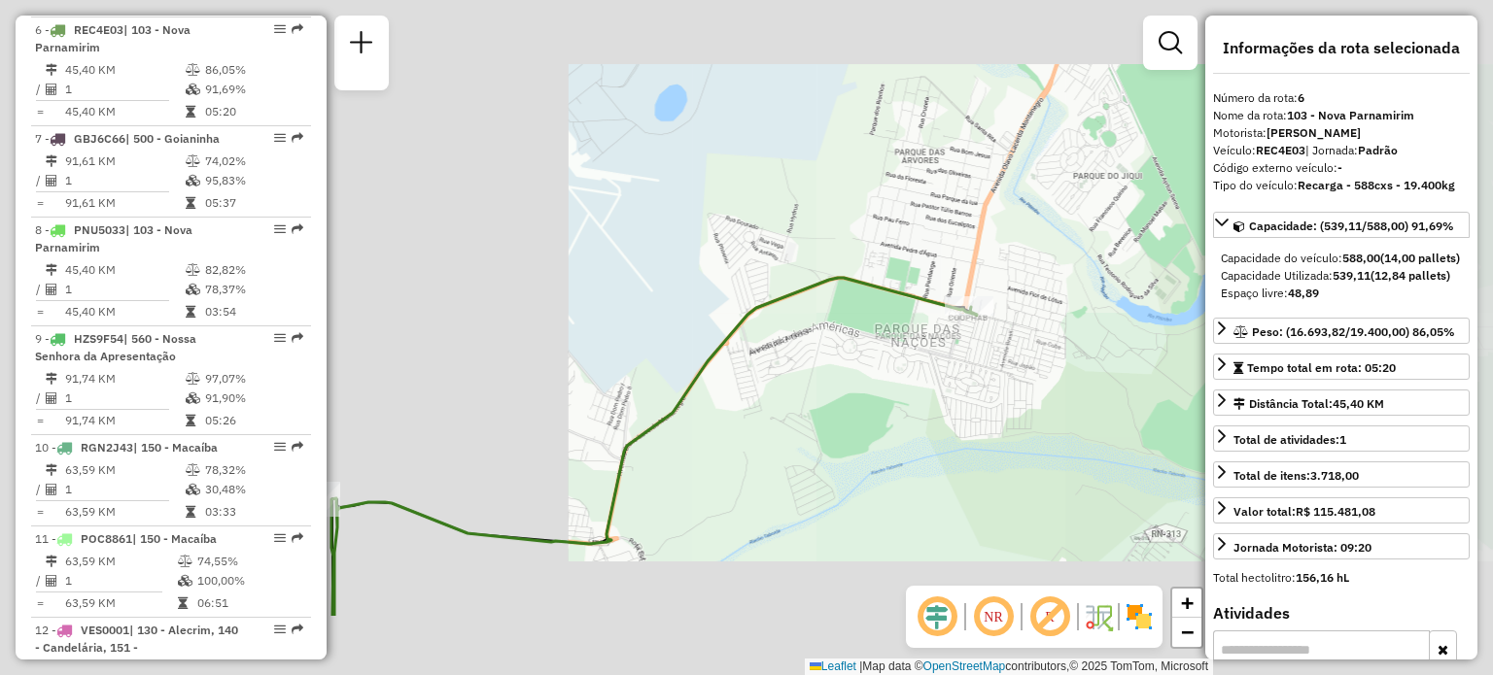
drag, startPoint x: 575, startPoint y: 504, endPoint x: 885, endPoint y: 372, distance: 337.0
click at [919, 382] on div "Janela de atendimento Grade de atendimento Capacidade Transportadoras Veículos …" at bounding box center [746, 337] width 1493 height 675
